Goal: Find contact information: Find contact information

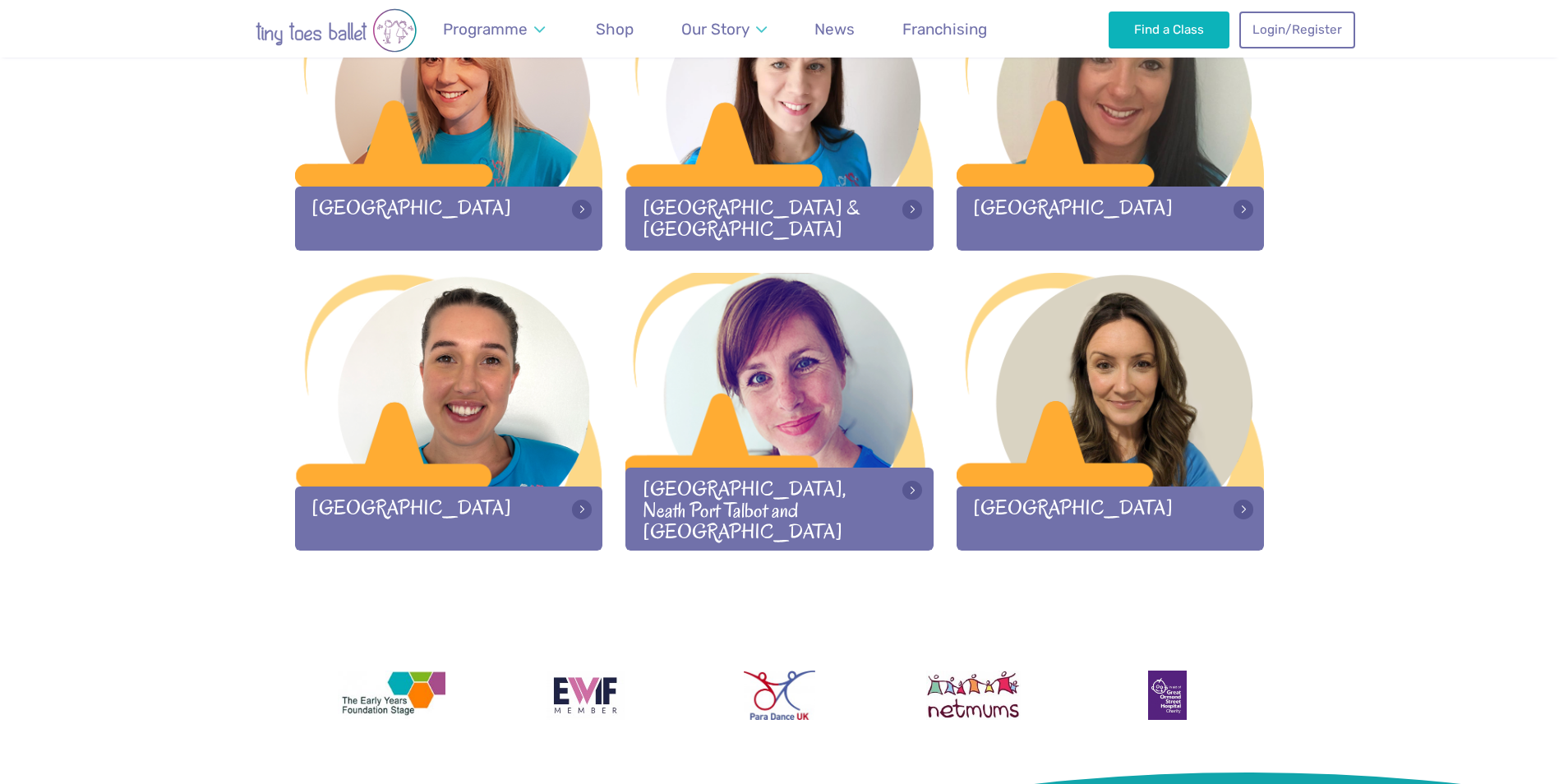
scroll to position [2137, 0]
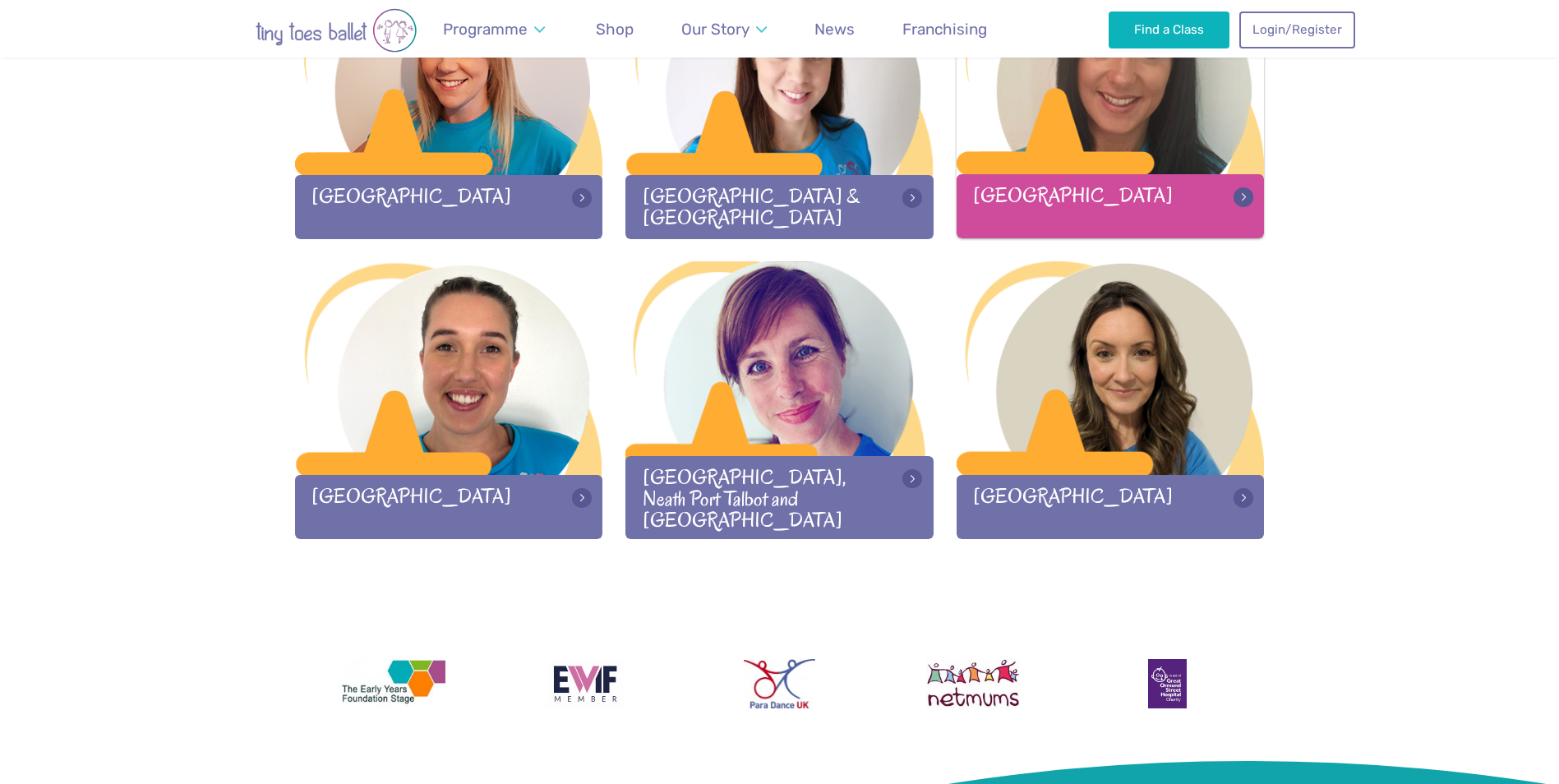
click at [1094, 142] on div at bounding box center [1110, 69] width 308 height 217
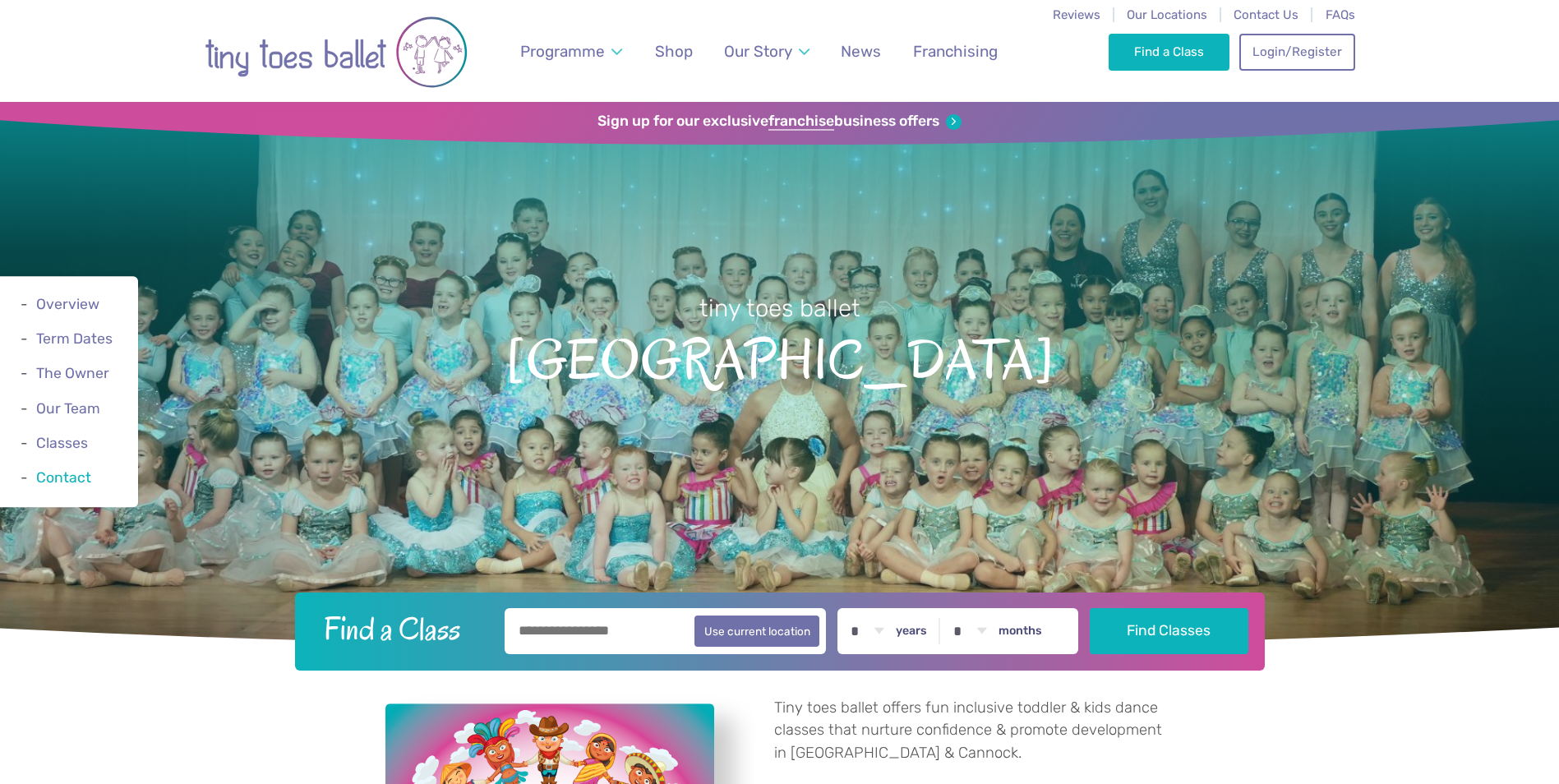
click at [64, 481] on link "Contact" at bounding box center [64, 478] width 55 height 17
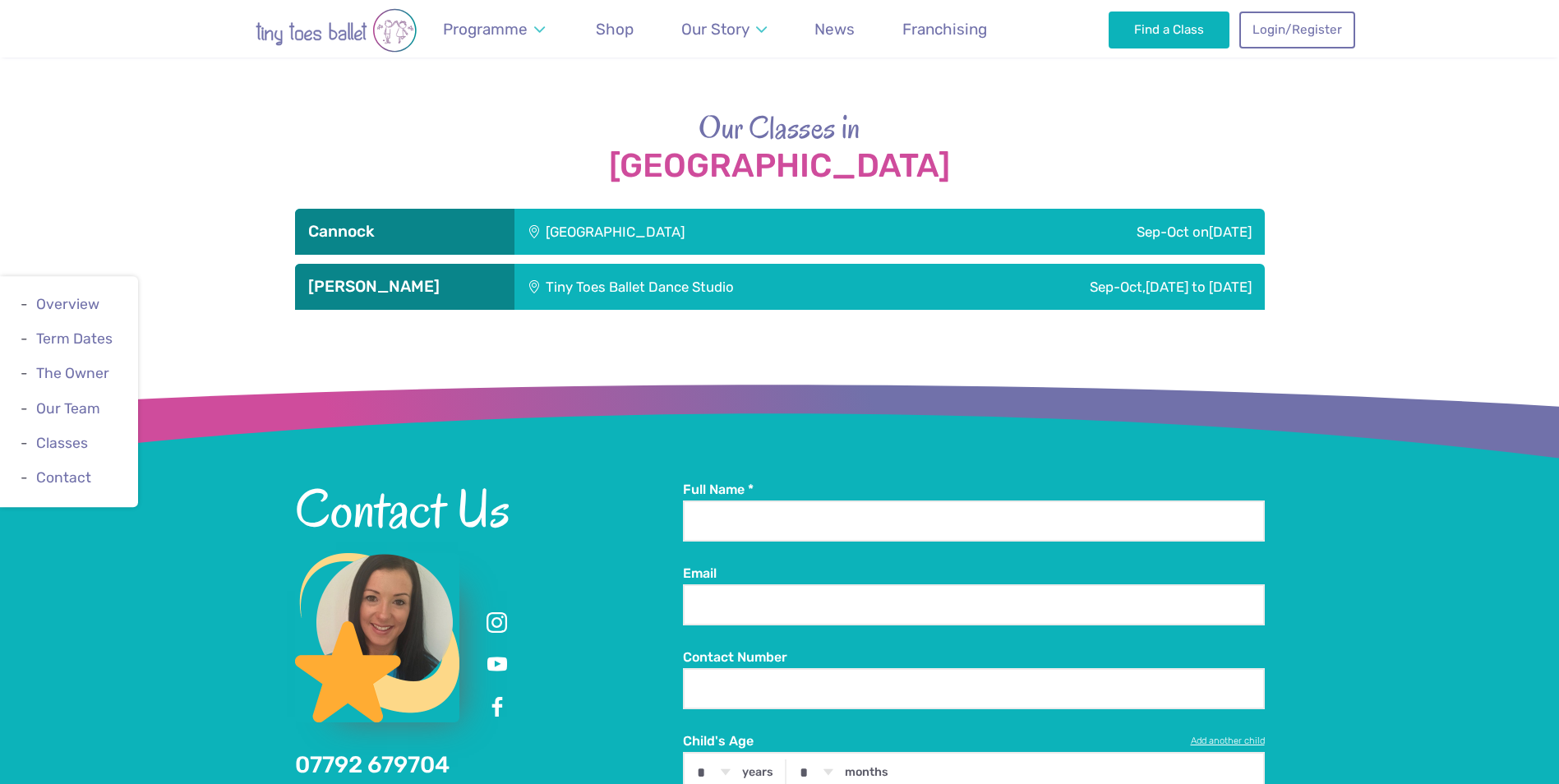
scroll to position [2864, 0]
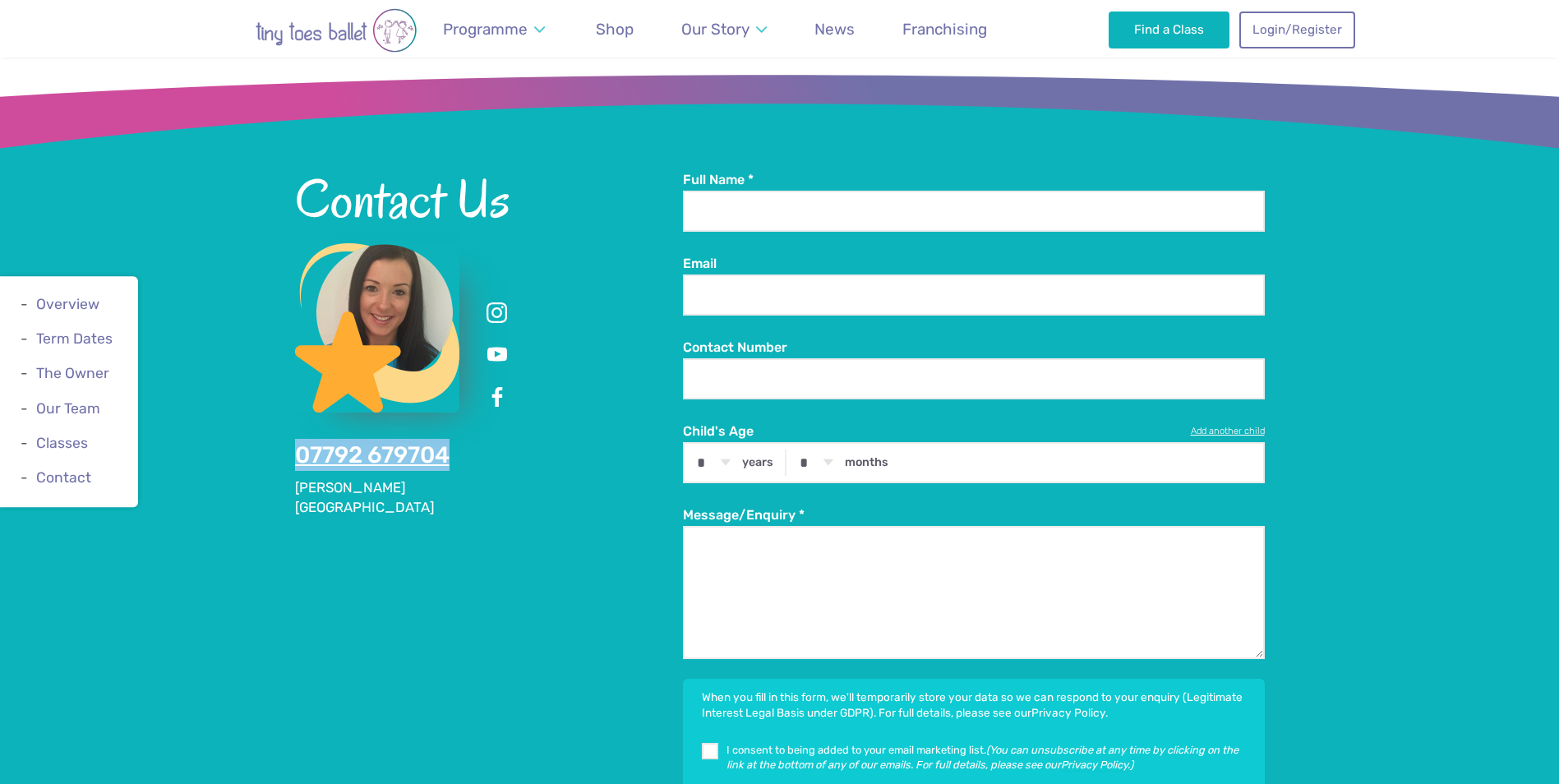
drag, startPoint x: 446, startPoint y: 452, endPoint x: 300, endPoint y: 465, distance: 146.6
click at [300, 465] on div "Contact Us 07792 679704 Stafford Staffordshire" at bounding box center [489, 344] width 387 height 346
copy link "07792 679704"
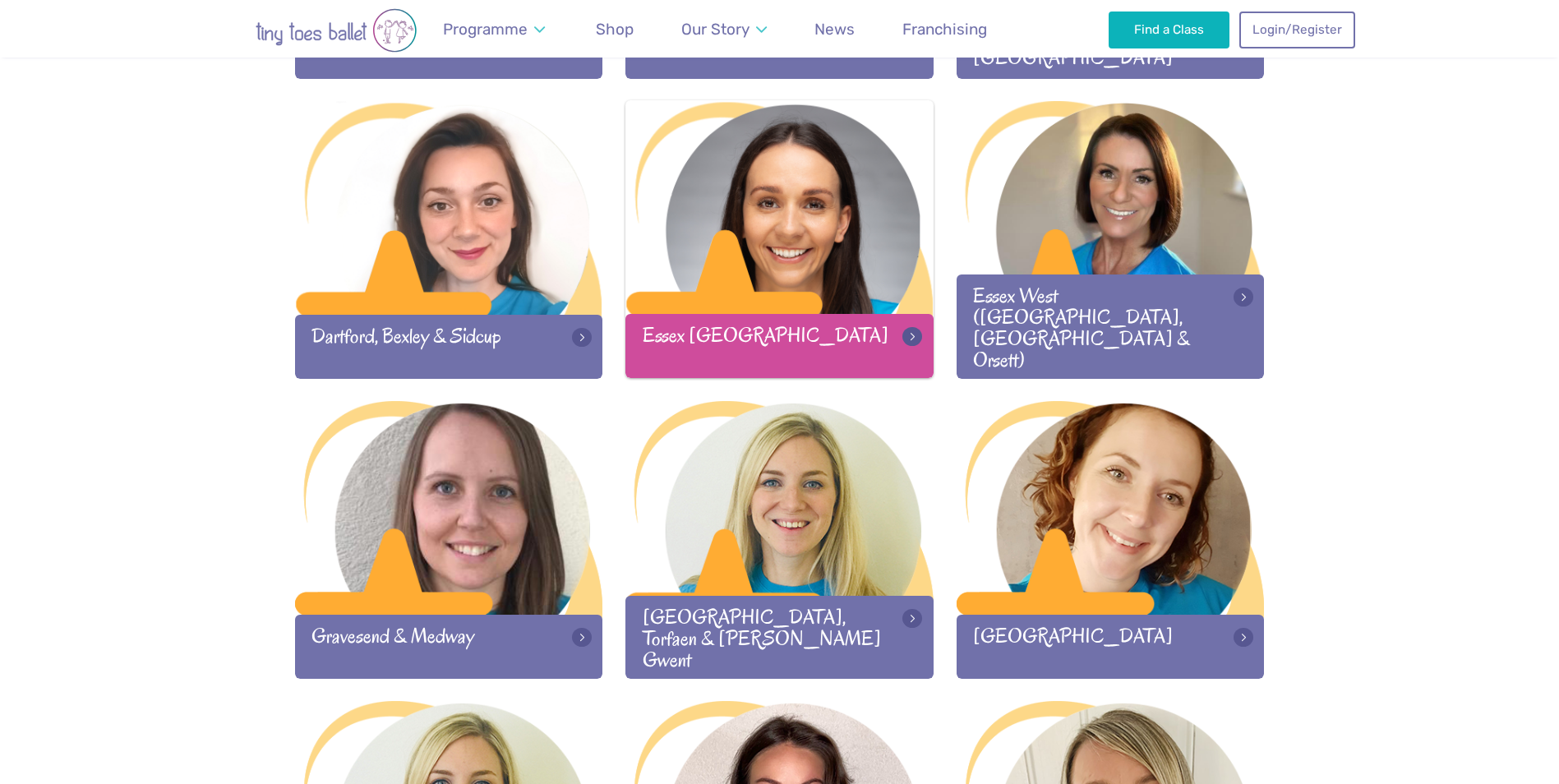
scroll to position [1068, 0]
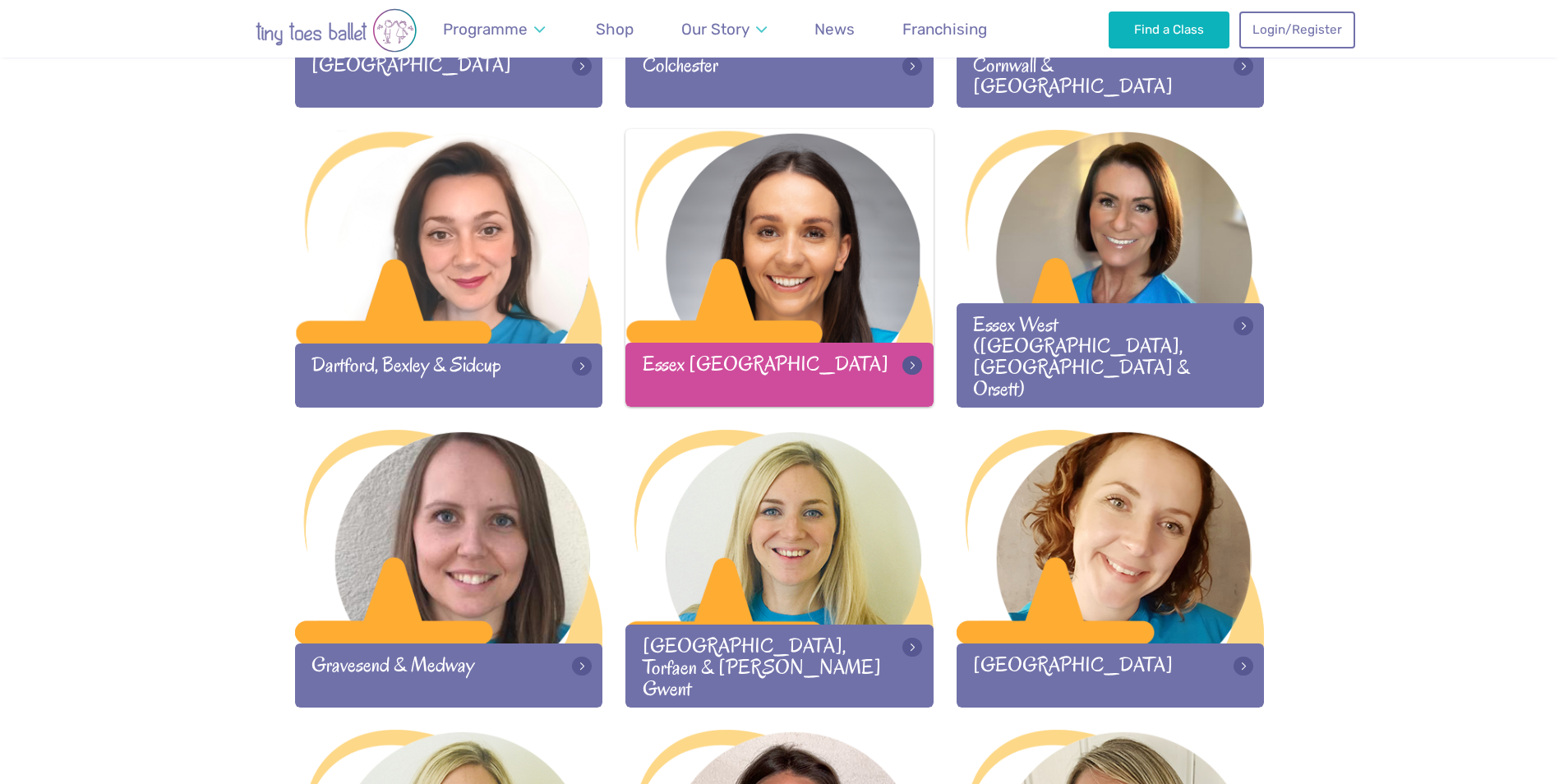
click at [787, 260] on div at bounding box center [780, 237] width 308 height 217
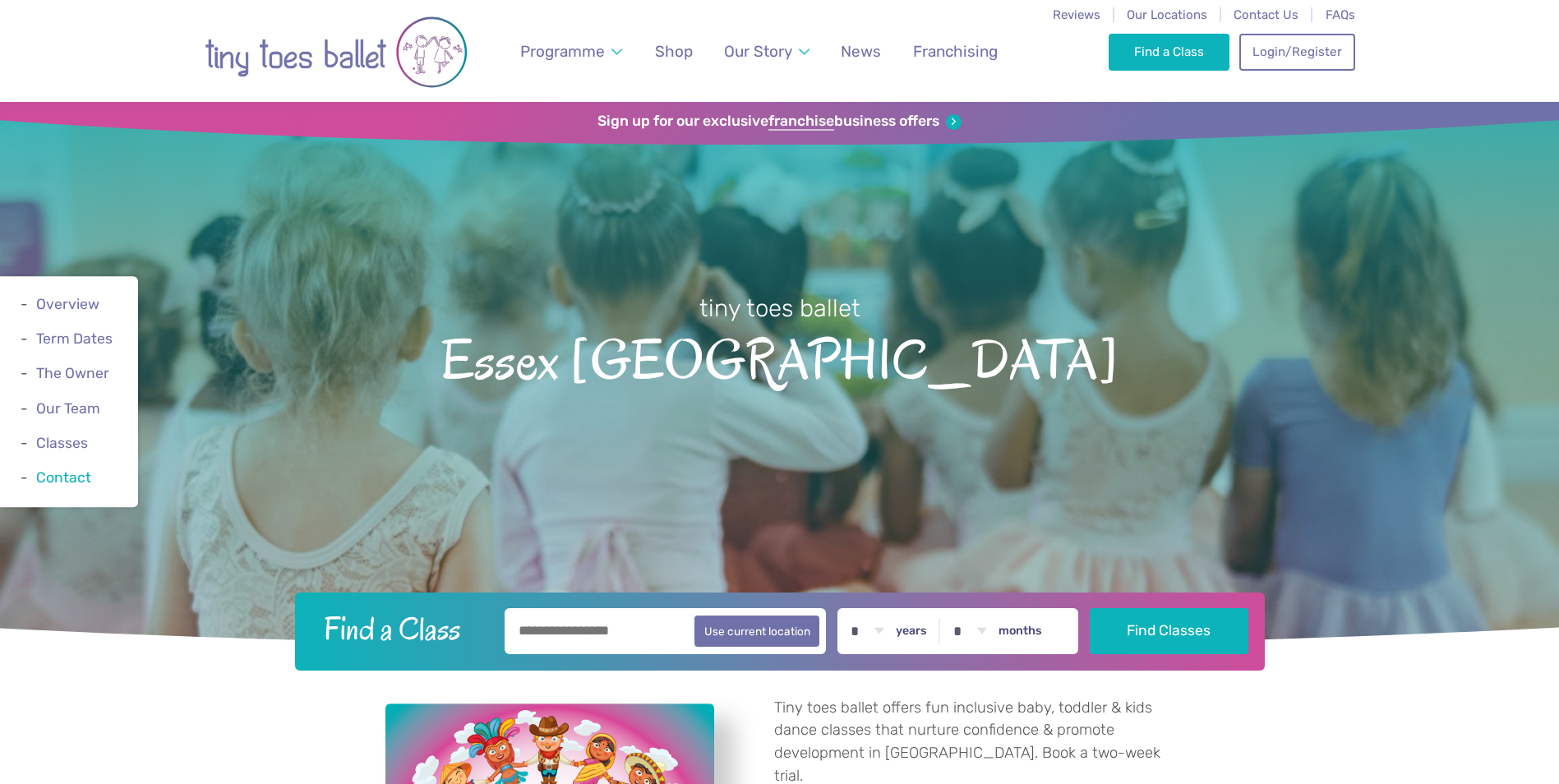
click at [74, 476] on link "Contact" at bounding box center [64, 478] width 55 height 17
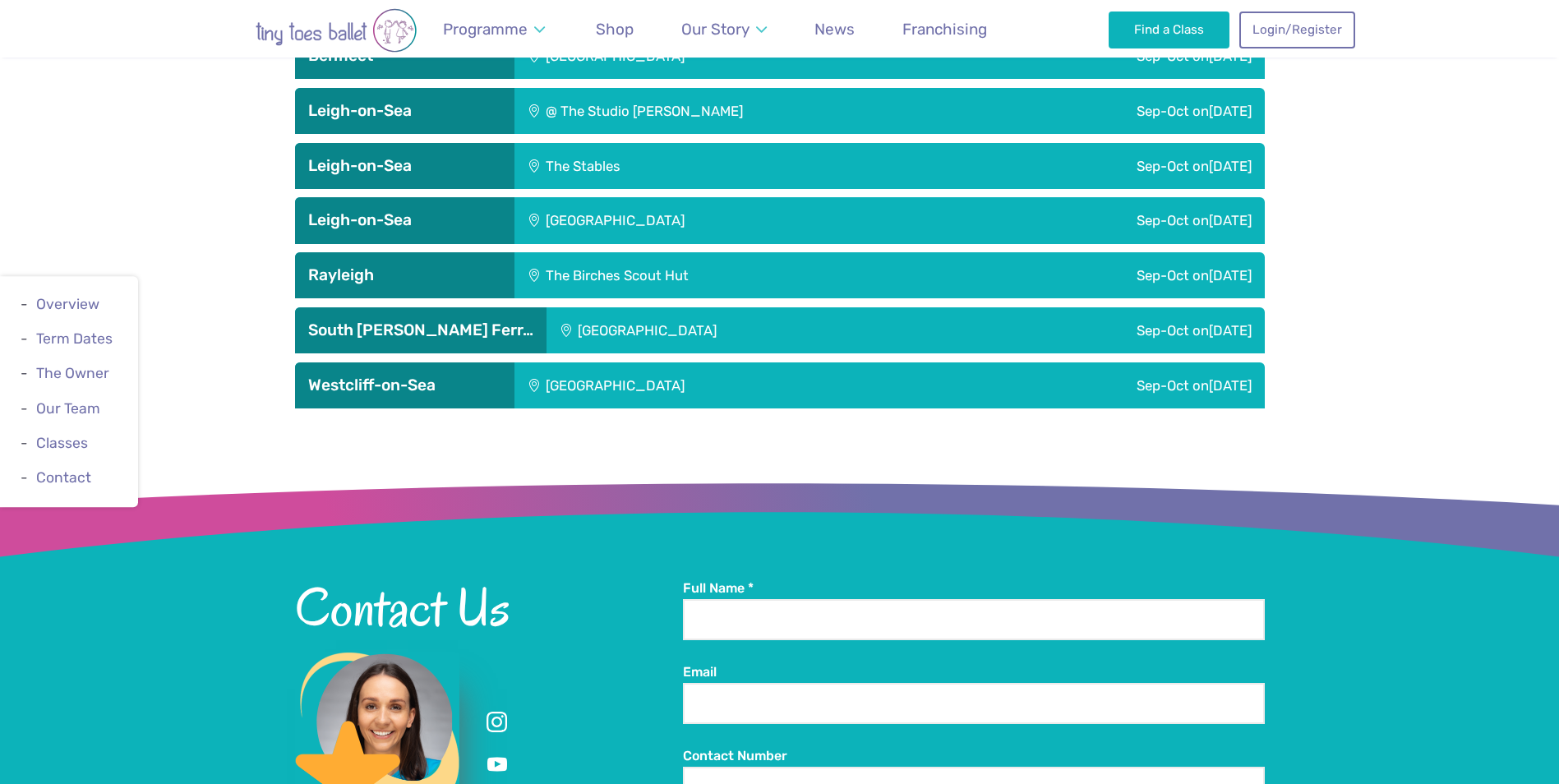
scroll to position [3267, 0]
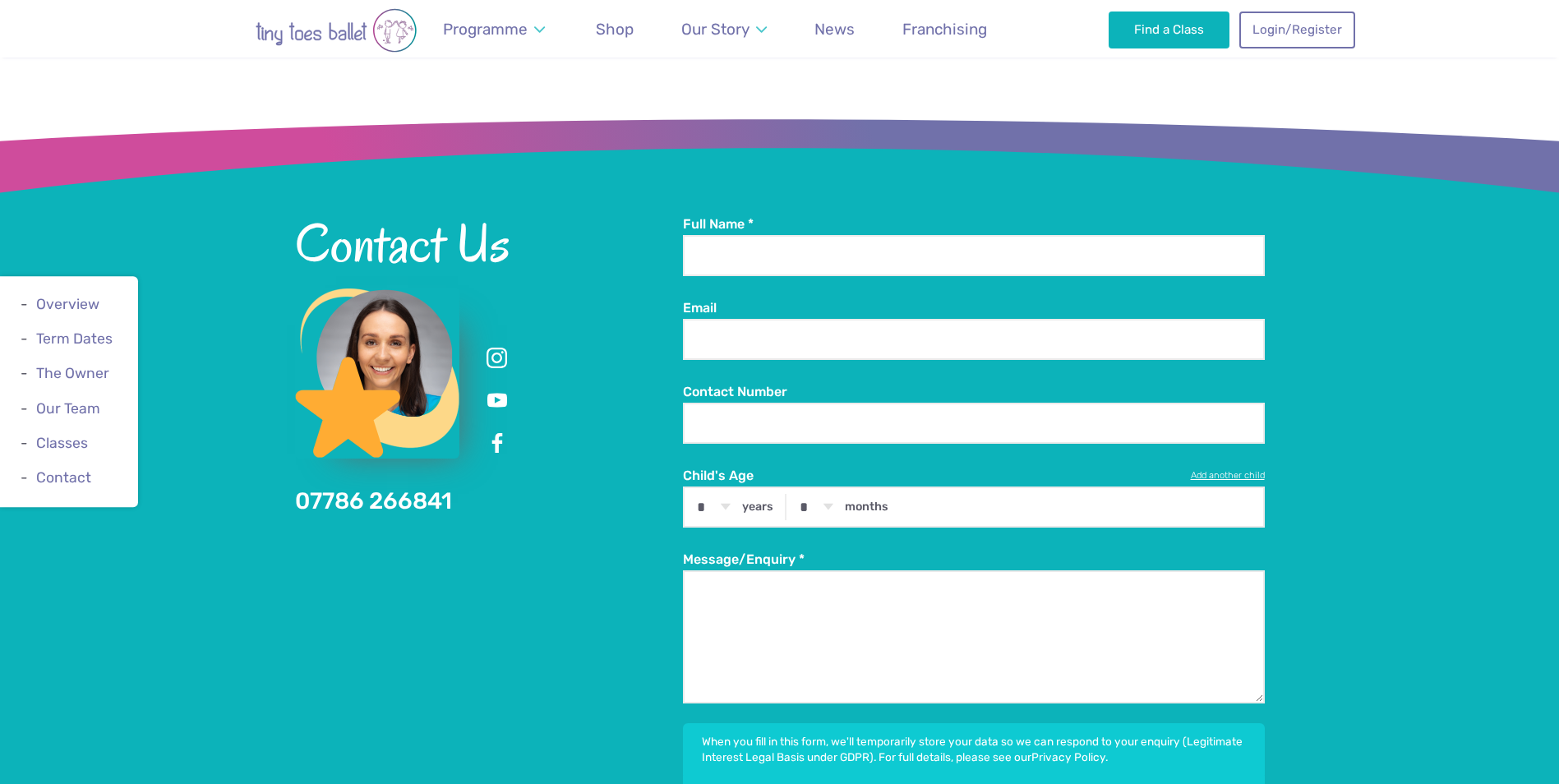
click at [482, 432] on div "Contact Us 07786 266841" at bounding box center [489, 366] width 387 height 302
drag, startPoint x: 466, startPoint y: 457, endPoint x: 300, endPoint y: 455, distance: 166.0
click at [300, 455] on div "Contact Us 07786 266841" at bounding box center [489, 366] width 387 height 302
copy link "07786 266841"
